Goal: Task Accomplishment & Management: Manage account settings

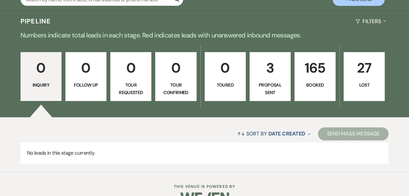
scroll to position [150, 0]
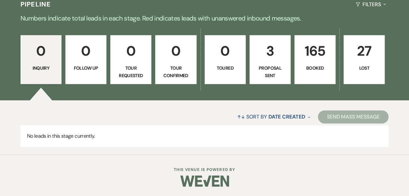
click at [310, 70] on p "Booked" at bounding box center [315, 67] width 33 height 7
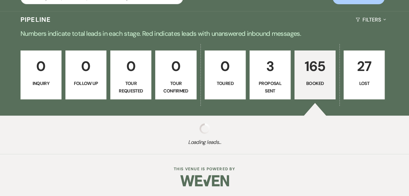
scroll to position [134, 0]
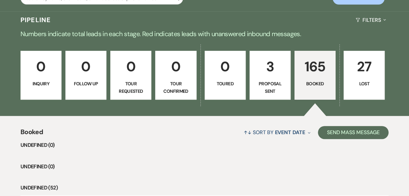
click at [88, 141] on li "undefined (0)" at bounding box center [205, 145] width 368 height 8
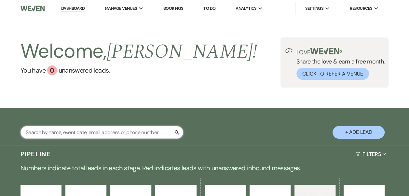
click at [84, 134] on input "text" at bounding box center [102, 132] width 163 height 13
type input "ball"
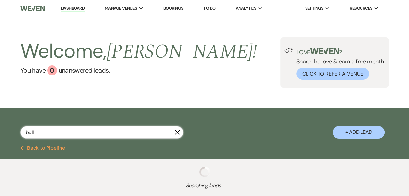
select select "8"
select select "7"
select select "8"
select select "11"
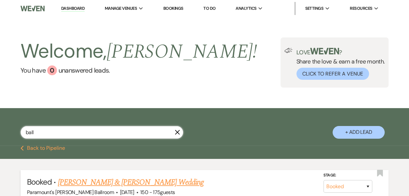
type input "ball"
click at [117, 182] on link "[PERSON_NAME] & [PERSON_NAME] Wedding" at bounding box center [131, 182] width 146 height 12
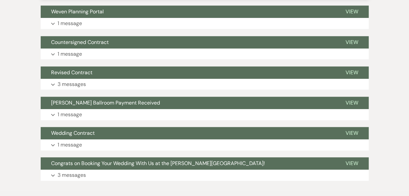
scroll to position [228, 0]
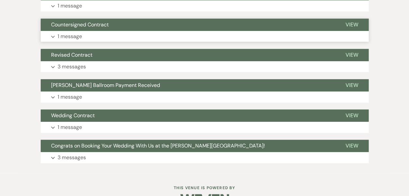
click at [126, 32] on button "Expand 1 message" at bounding box center [205, 36] width 328 height 11
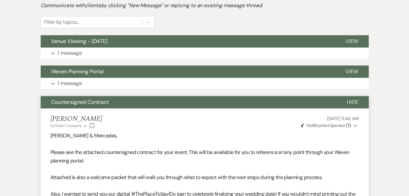
scroll to position [163, 0]
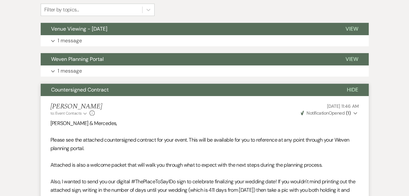
click at [95, 84] on button "Countersigned Contract" at bounding box center [189, 90] width 296 height 12
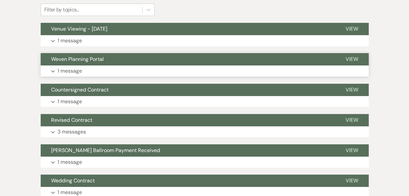
click at [98, 62] on span "Weven Planning Portal" at bounding box center [77, 59] width 53 height 7
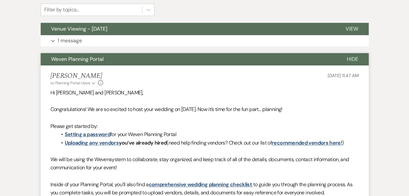
click at [98, 62] on span "Weven Planning Portal" at bounding box center [77, 59] width 53 height 7
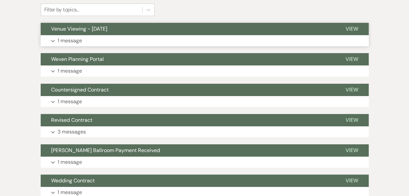
click at [106, 34] on button "Venue Viewing - [DATE]" at bounding box center [188, 29] width 295 height 12
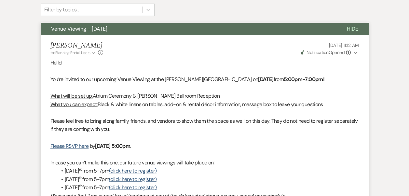
click at [106, 34] on button "Venue Viewing - [DATE]" at bounding box center [189, 29] width 296 height 12
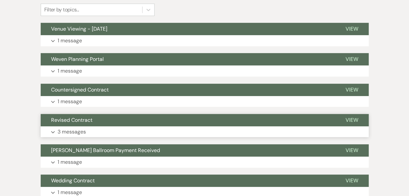
click at [96, 118] on button "Revised Contract" at bounding box center [188, 120] width 295 height 12
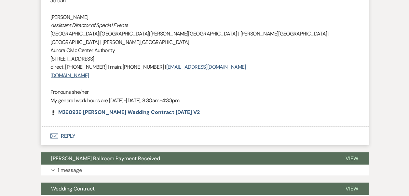
scroll to position [814, 0]
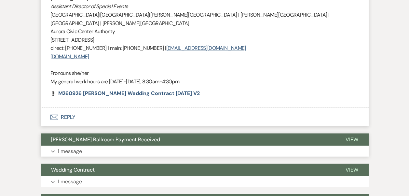
click at [137, 146] on button "Expand 1 message" at bounding box center [205, 151] width 328 height 11
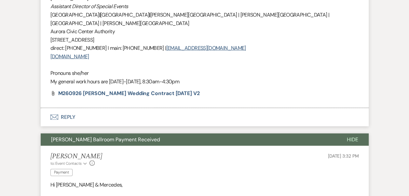
drag, startPoint x: 117, startPoint y: 116, endPoint x: 118, endPoint y: 119, distance: 3.6
click at [118, 136] on span "[PERSON_NAME] Ballroom Payment Received" at bounding box center [105, 139] width 109 height 7
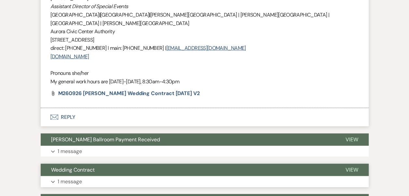
click at [108, 176] on button "Expand 1 message" at bounding box center [205, 181] width 328 height 11
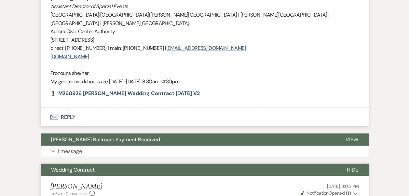
click at [80, 166] on span "Wedding Contract" at bounding box center [73, 169] width 44 height 7
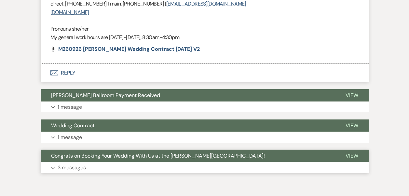
scroll to position [861, 0]
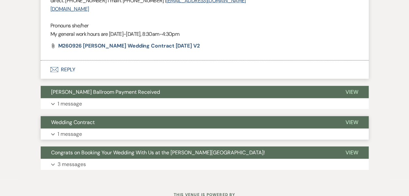
click at [89, 129] on button "Expand 1 message" at bounding box center [205, 134] width 328 height 11
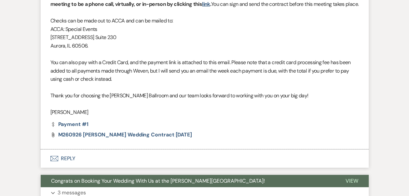
scroll to position [1122, 0]
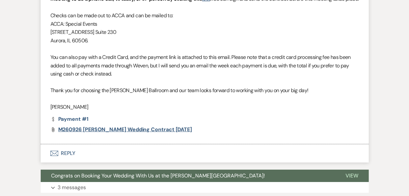
click at [89, 126] on span "M260926 [PERSON_NAME] Wedding Contract [DATE]" at bounding box center [125, 129] width 134 height 7
click at [65, 183] on p "3 messages" at bounding box center [72, 187] width 28 height 8
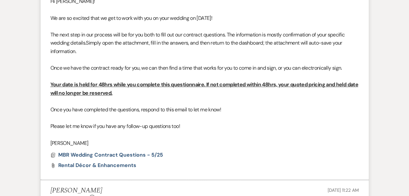
scroll to position [1349, 0]
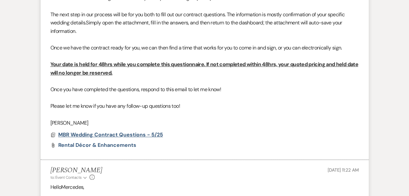
click at [117, 131] on span "MBR Wedding Contract Questions - 5/25" at bounding box center [110, 134] width 105 height 7
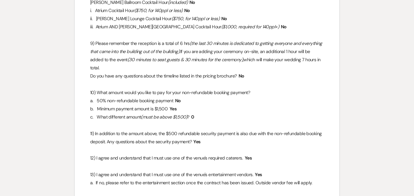
scroll to position [553, 0]
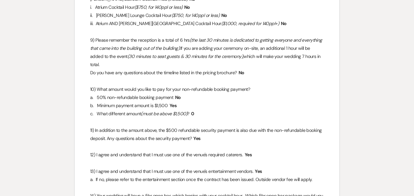
select select "8"
select select "7"
select select "8"
select select "11"
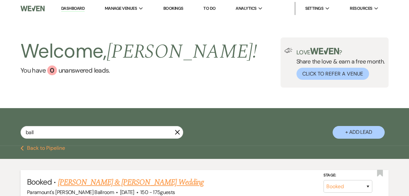
click at [76, 182] on link "[PERSON_NAME] & [PERSON_NAME] Wedding" at bounding box center [131, 182] width 146 height 12
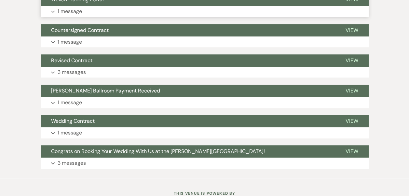
scroll to position [181, 0]
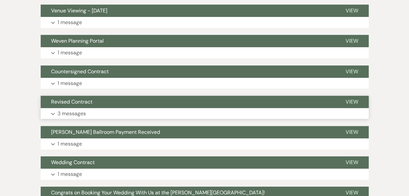
click at [69, 102] on span "Revised Contract" at bounding box center [71, 101] width 41 height 7
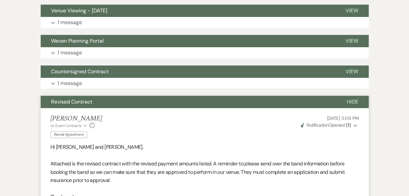
click at [69, 102] on span "Revised Contract" at bounding box center [71, 101] width 41 height 7
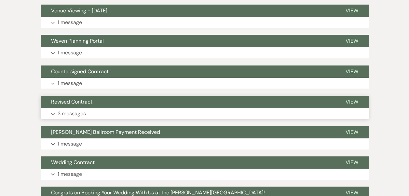
click at [73, 102] on span "Revised Contract" at bounding box center [71, 101] width 41 height 7
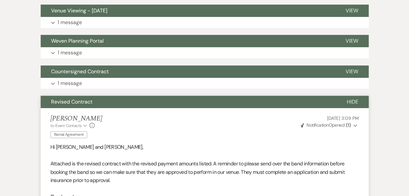
click at [99, 100] on button "Revised Contract" at bounding box center [189, 102] width 296 height 12
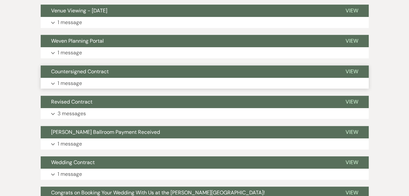
click at [108, 68] on span "Countersigned Contract" at bounding box center [80, 71] width 58 height 7
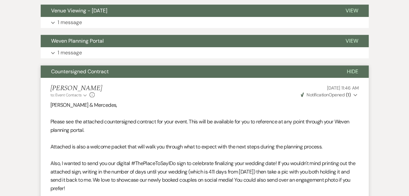
drag, startPoint x: 103, startPoint y: 72, endPoint x: 101, endPoint y: 54, distance: 18.0
click at [103, 73] on span "Countersigned Contract" at bounding box center [80, 71] width 58 height 7
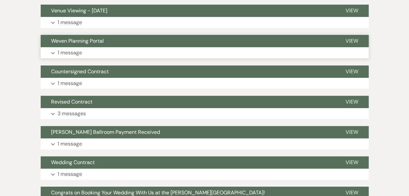
click at [101, 51] on button "Expand 1 message" at bounding box center [205, 52] width 328 height 11
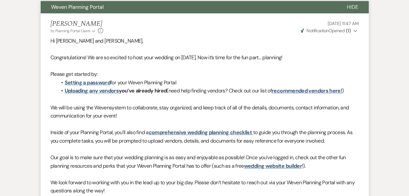
scroll to position [214, 0]
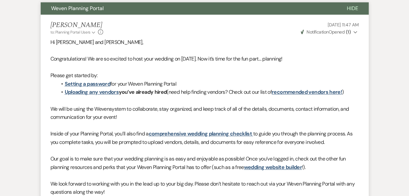
click at [100, 7] on span "Weven Planning Portal" at bounding box center [77, 8] width 53 height 7
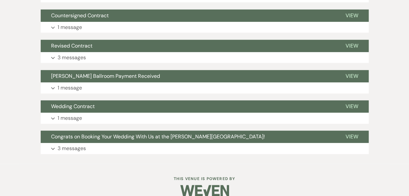
scroll to position [246, 0]
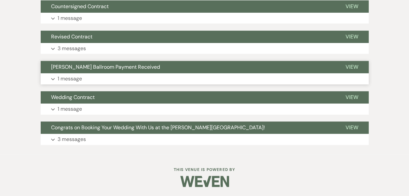
click at [105, 73] on button "Expand 1 message" at bounding box center [205, 78] width 328 height 11
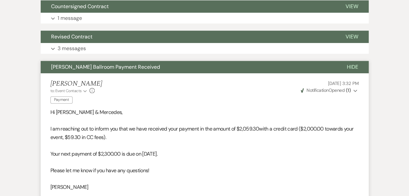
drag, startPoint x: 103, startPoint y: 70, endPoint x: 106, endPoint y: 54, distance: 16.3
click at [102, 70] on button "[PERSON_NAME] Ballroom Payment Received" at bounding box center [189, 67] width 296 height 12
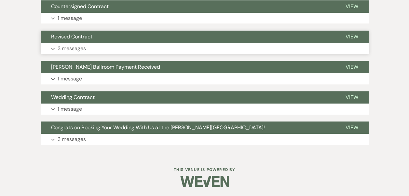
click at [106, 52] on button "Expand 3 messages" at bounding box center [205, 48] width 328 height 11
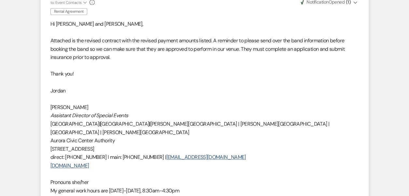
scroll to position [210, 0]
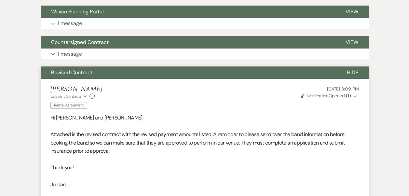
click at [98, 76] on button "Revised Contract" at bounding box center [189, 72] width 296 height 12
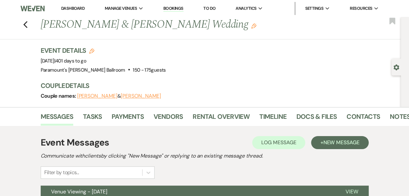
scroll to position [0, 0]
click at [28, 26] on icon "Previous" at bounding box center [25, 25] width 5 height 8
select select "8"
select select "7"
select select "8"
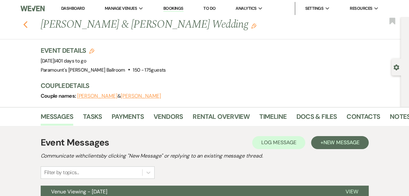
select select "11"
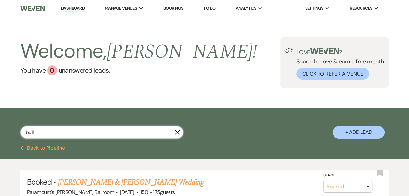
click at [70, 135] on input "ball" at bounding box center [102, 132] width 163 height 13
